Goal: Check status

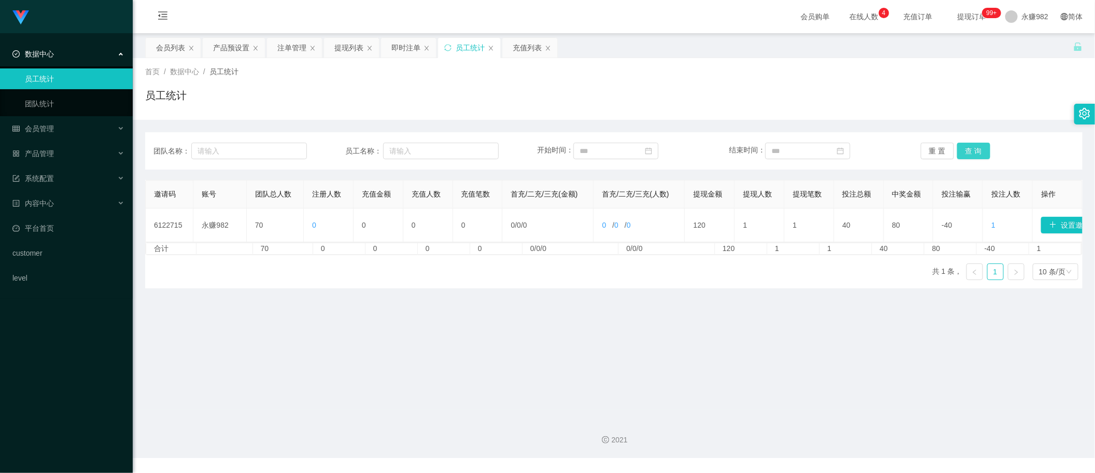
click at [971, 158] on button "查 询" at bounding box center [973, 151] width 33 height 17
click at [965, 142] on div "团队名称： 员工名称： 开始时间： 结束时间： 重 置 查 询" at bounding box center [613, 150] width 937 height 37
click at [970, 148] on button "查 询" at bounding box center [973, 151] width 33 height 17
click at [967, 154] on button "查 询" at bounding box center [973, 151] width 33 height 17
click at [970, 154] on button "查 询" at bounding box center [973, 151] width 33 height 17
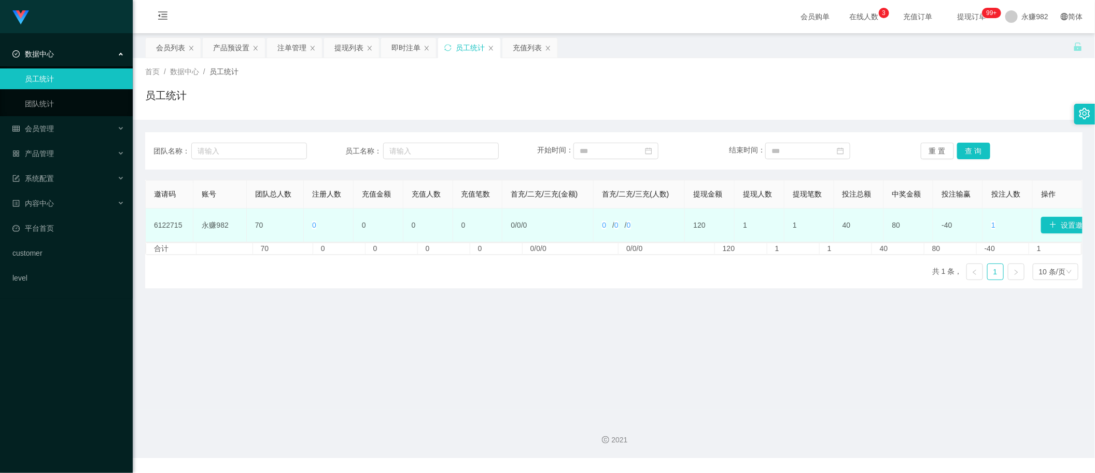
click at [462, 223] on td "0" at bounding box center [478, 225] width 50 height 34
click at [216, 222] on td "永赚982" at bounding box center [219, 225] width 53 height 34
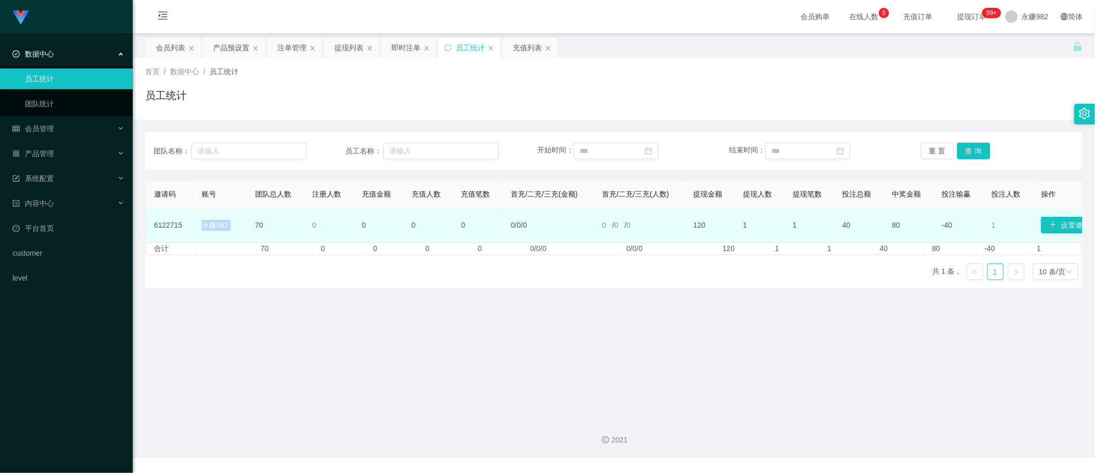
click at [216, 222] on td "永赚982" at bounding box center [219, 225] width 53 height 34
click at [160, 223] on td "6122715" at bounding box center [170, 225] width 48 height 34
click at [177, 225] on td "6122715" at bounding box center [170, 225] width 48 height 34
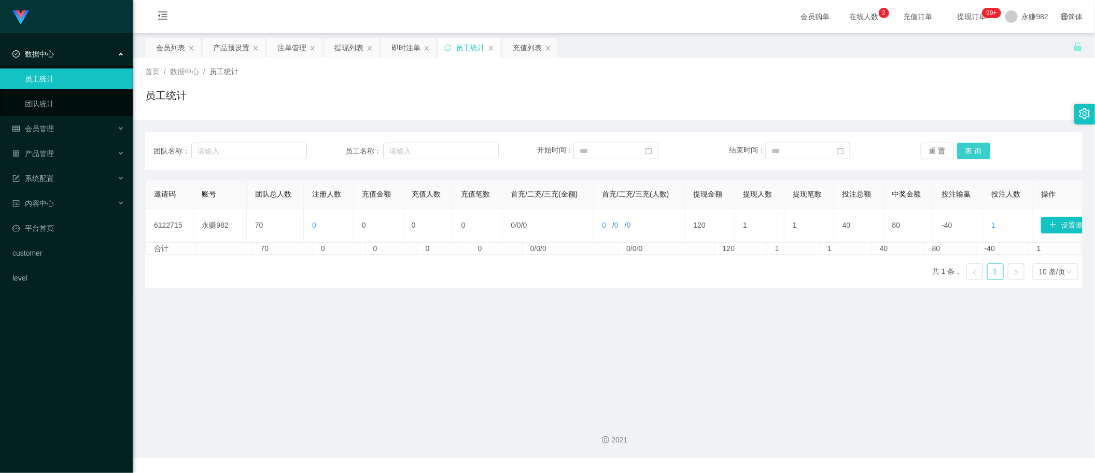
click at [965, 151] on button "查 询" at bounding box center [973, 151] width 33 height 17
click at [900, 19] on span "充值订单" at bounding box center [917, 16] width 39 height 7
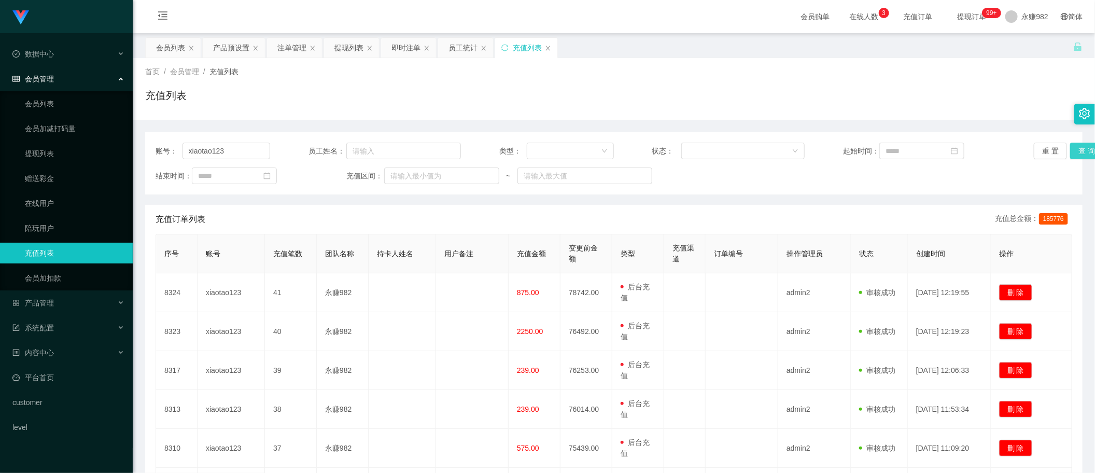
click at [1074, 149] on button "查 询" at bounding box center [1086, 151] width 33 height 17
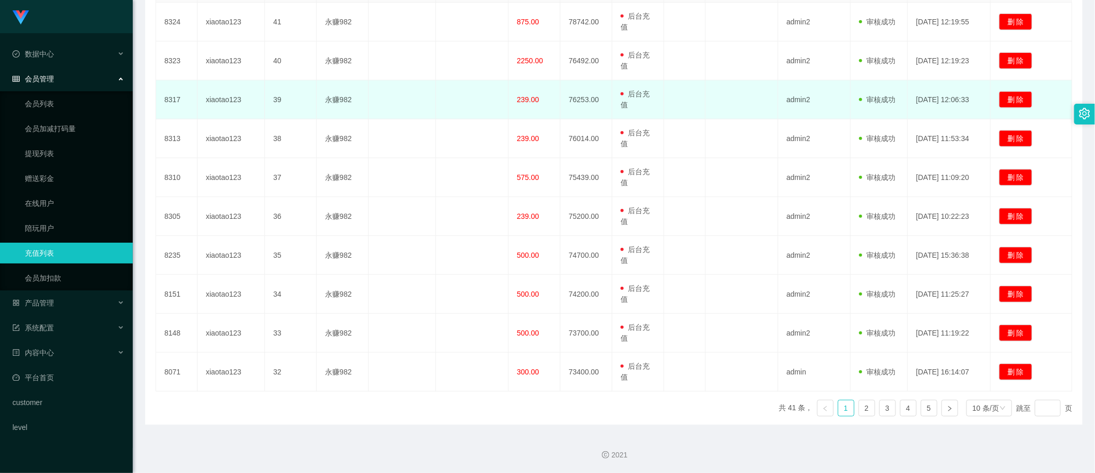
scroll to position [13, 0]
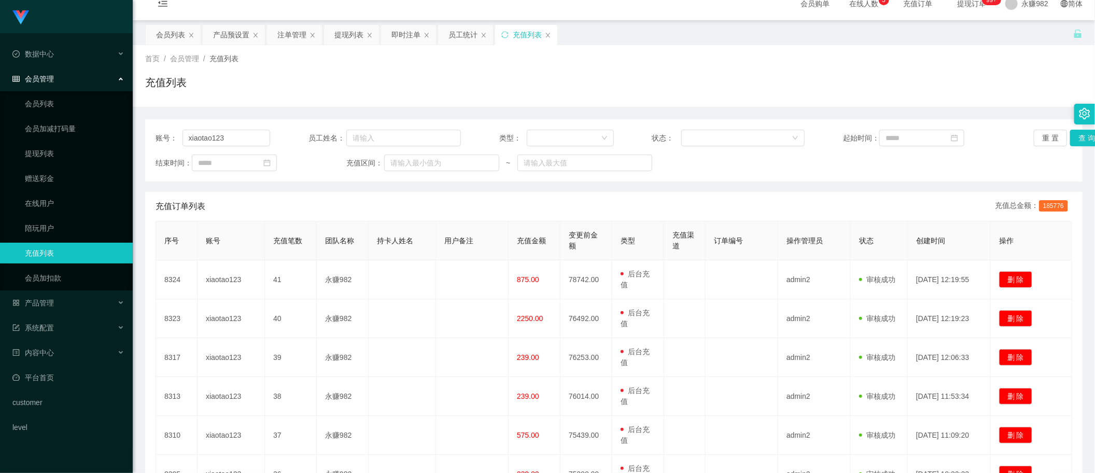
click at [1050, 209] on span "185776" at bounding box center [1053, 205] width 29 height 11
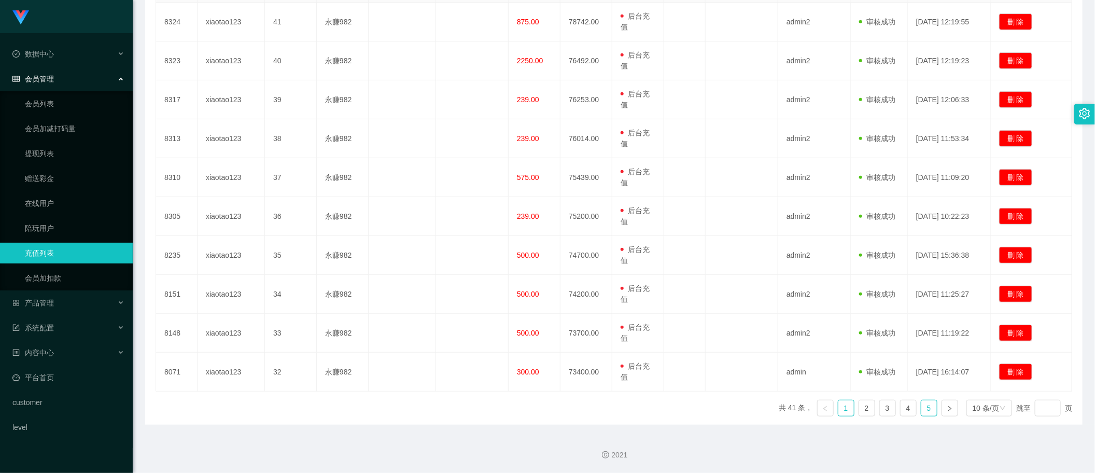
click at [921, 408] on link "5" at bounding box center [929, 408] width 16 height 16
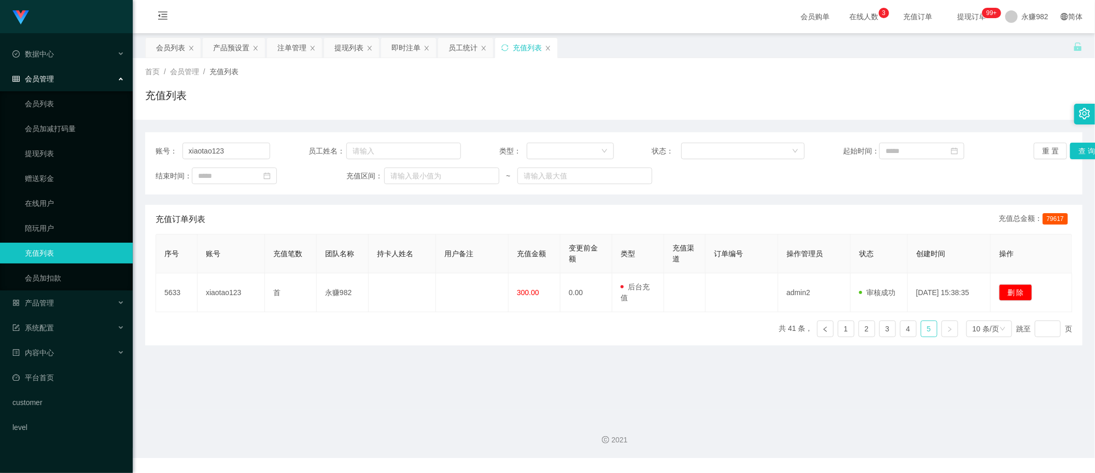
scroll to position [0, 0]
click at [905, 332] on link "4" at bounding box center [908, 329] width 16 height 16
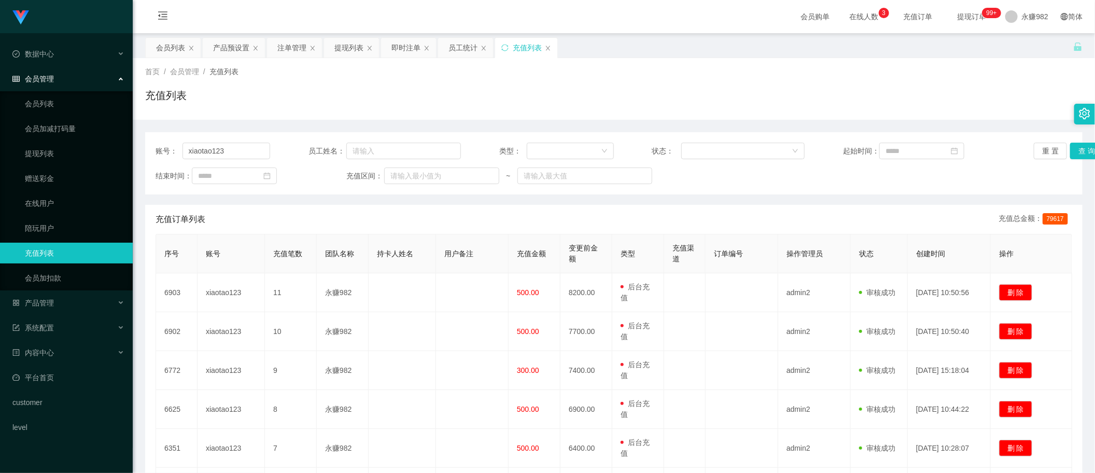
scroll to position [272, 0]
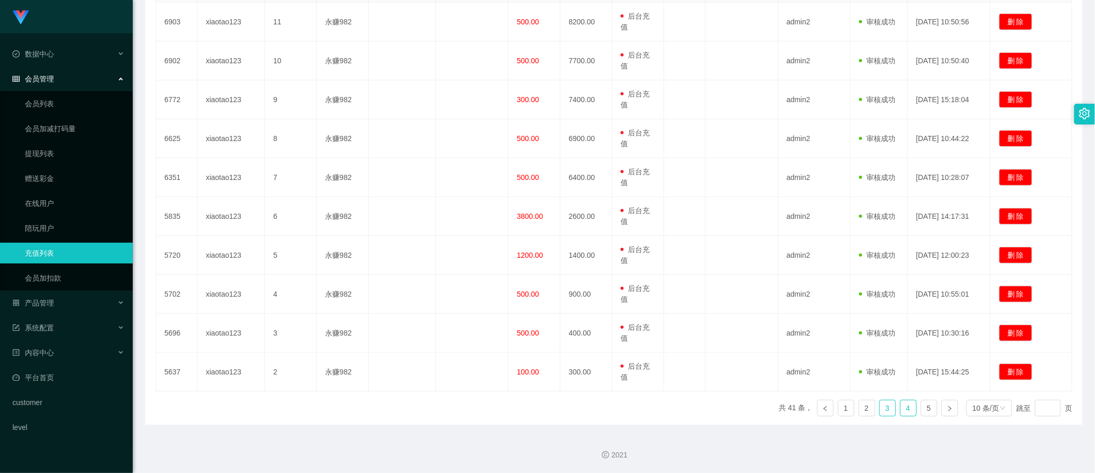
click at [880, 411] on link "3" at bounding box center [888, 408] width 16 height 16
click at [861, 412] on link "2" at bounding box center [867, 408] width 16 height 16
click at [838, 409] on link "1" at bounding box center [846, 408] width 16 height 16
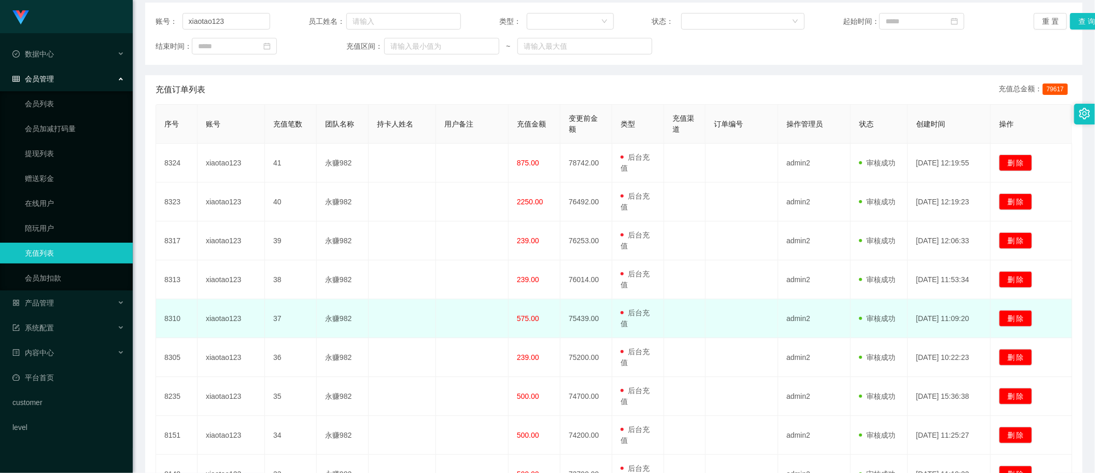
scroll to position [0, 0]
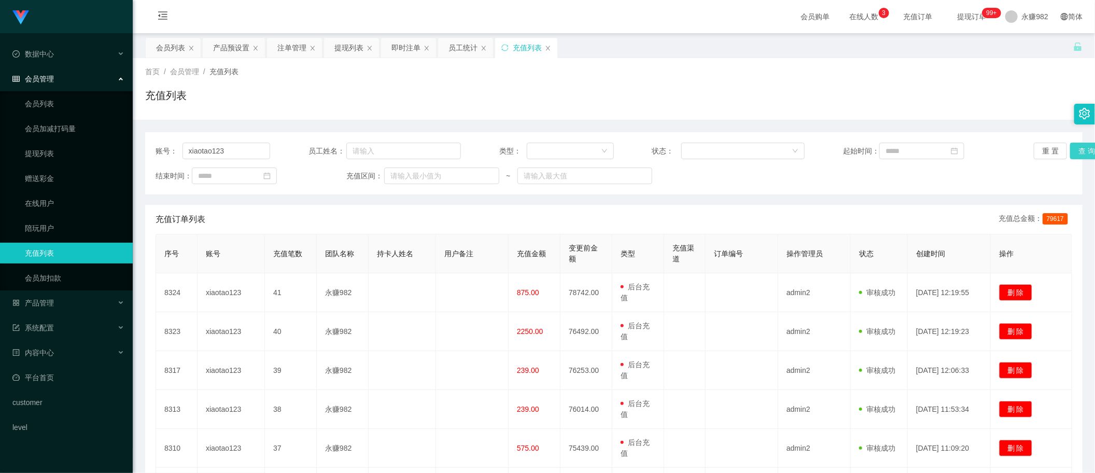
click at [1070, 147] on button "查 询" at bounding box center [1086, 151] width 33 height 17
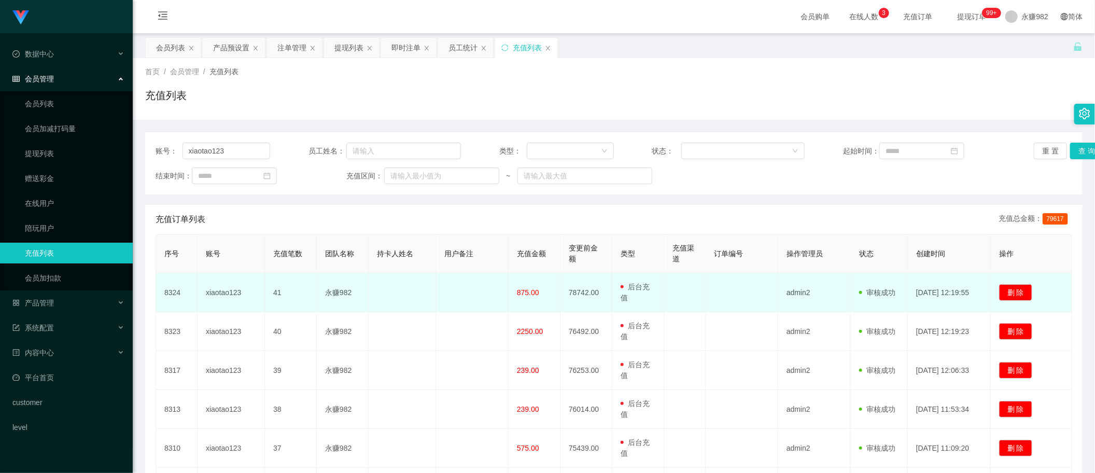
click at [527, 294] on span "875.00" at bounding box center [528, 292] width 22 height 8
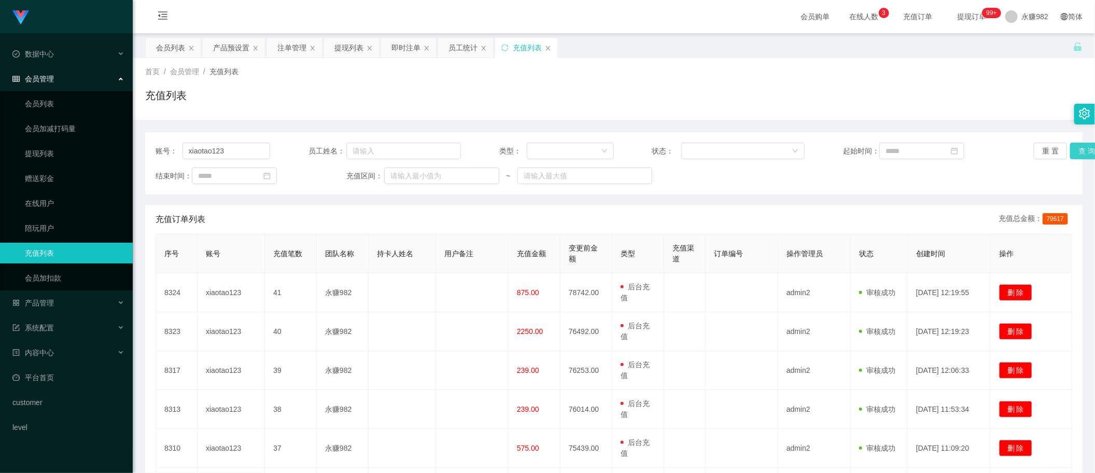
click at [1070, 157] on button "查 询" at bounding box center [1086, 151] width 33 height 17
